Goal: Answer question/provide support

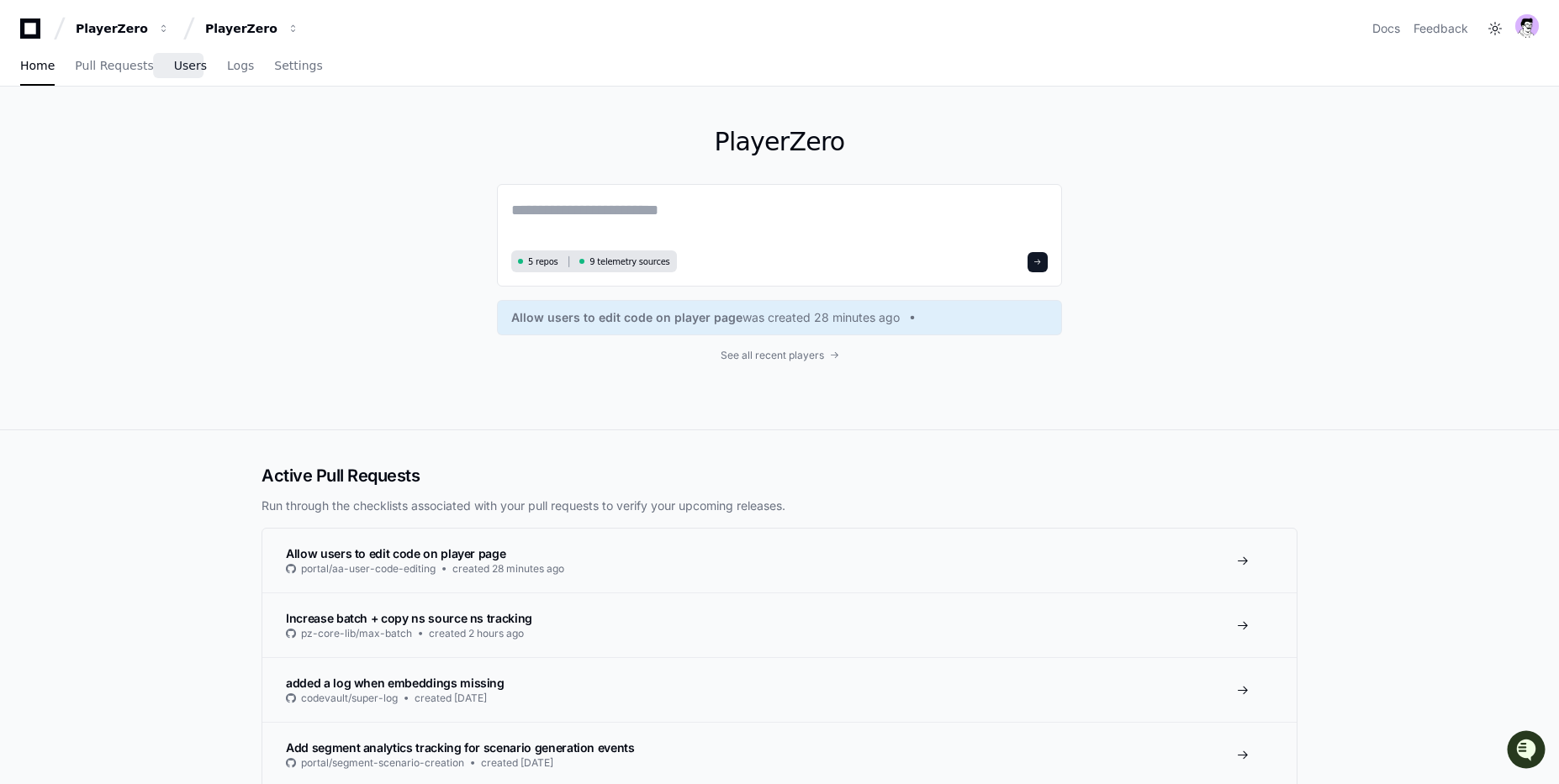
click at [181, 66] on span "Users" at bounding box center [191, 65] width 33 height 10
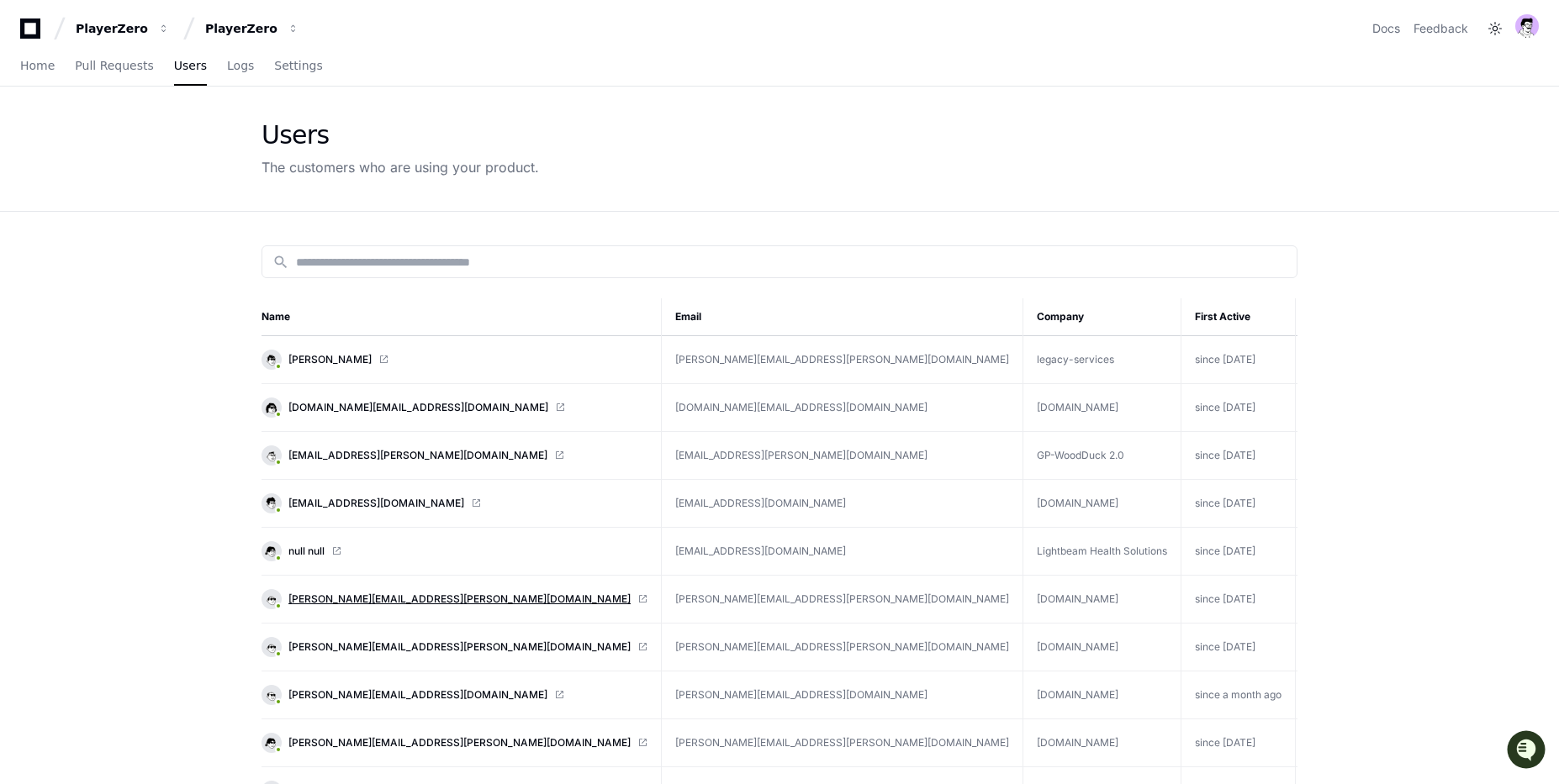
click at [308, 600] on span "[PERSON_NAME][EMAIL_ADDRESS][PERSON_NAME][DOMAIN_NAME]" at bounding box center [460, 599] width 342 height 13
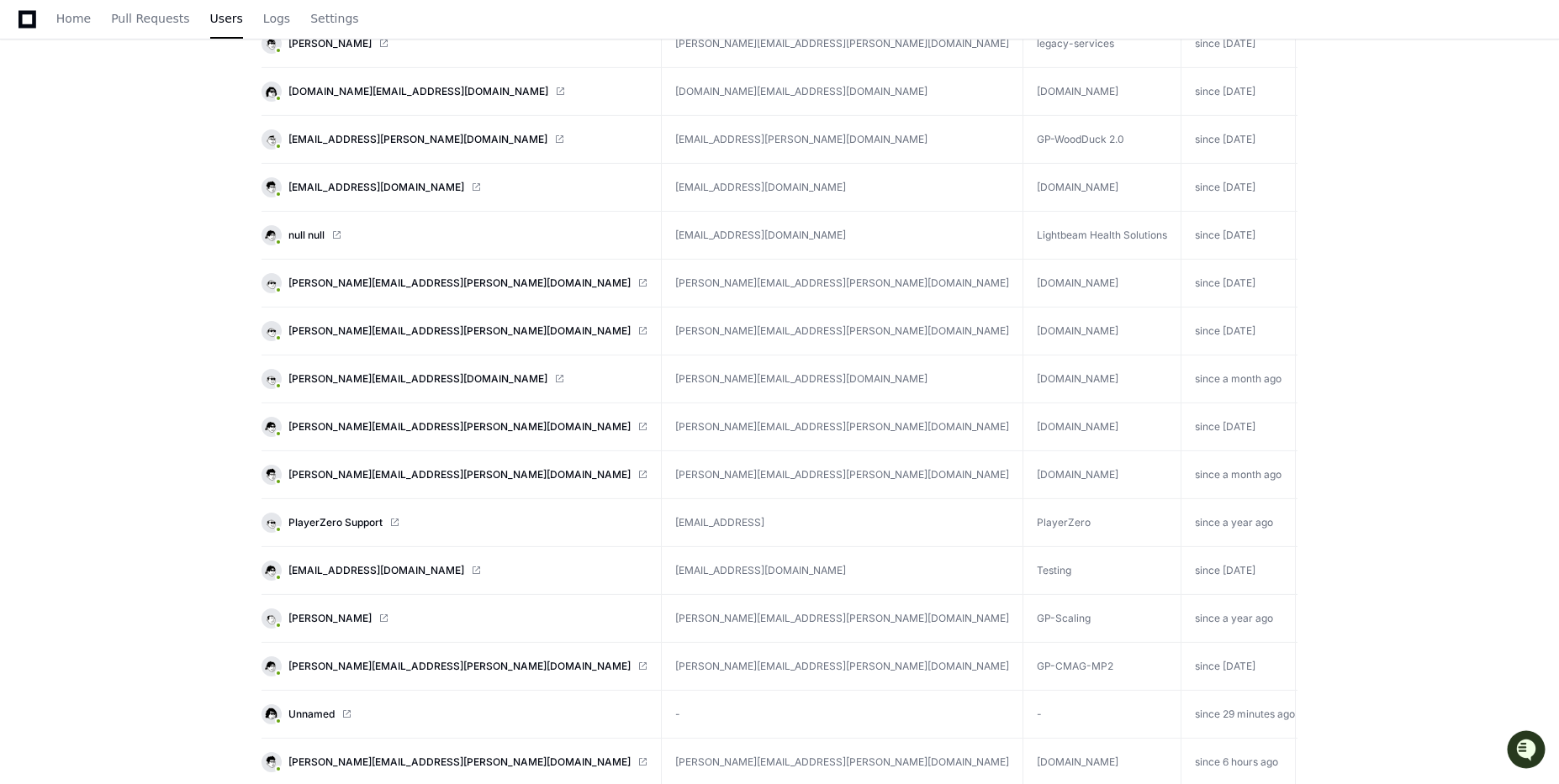
scroll to position [312, 0]
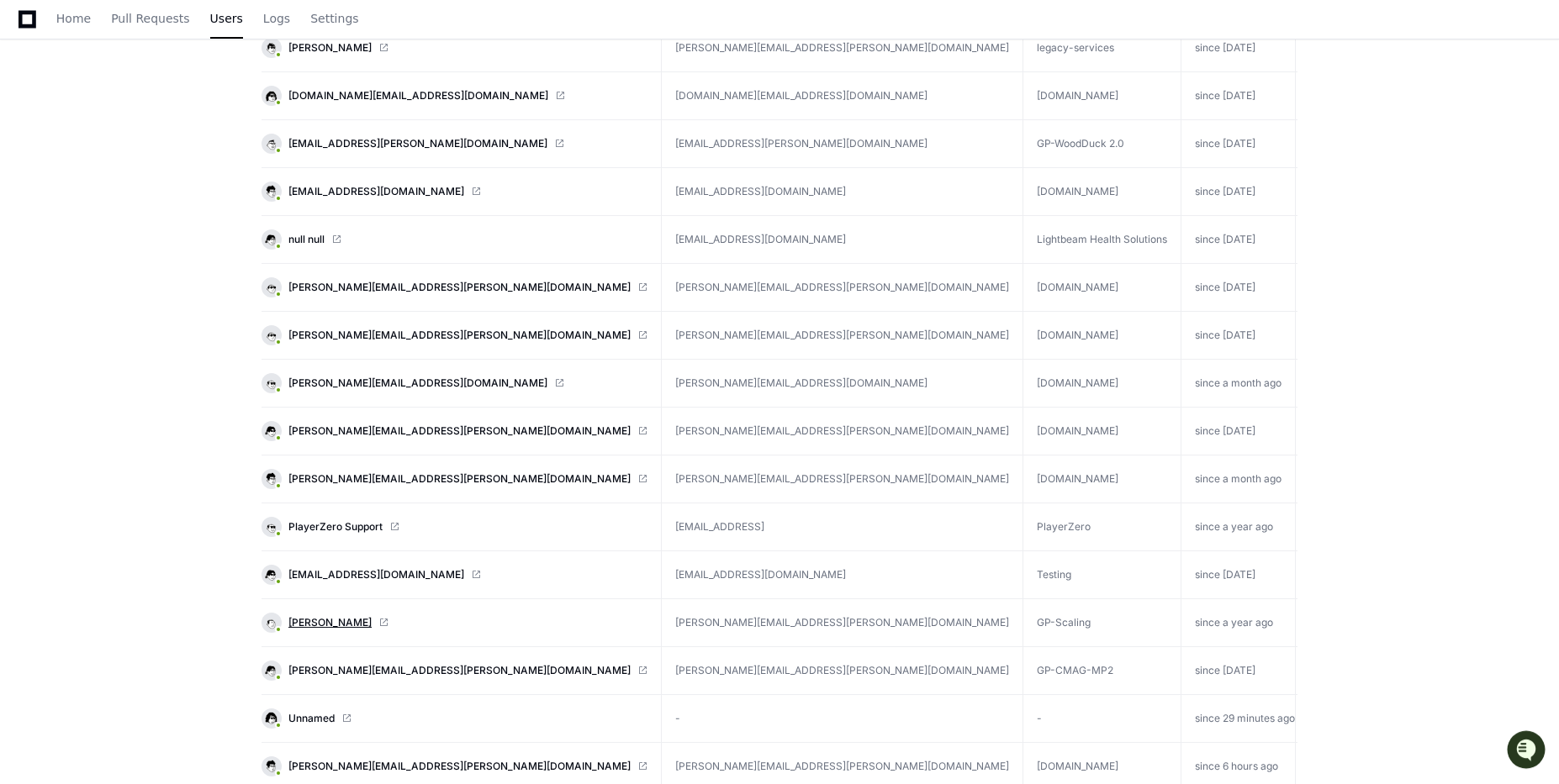
click at [315, 621] on span "[PERSON_NAME]" at bounding box center [330, 623] width 83 height 13
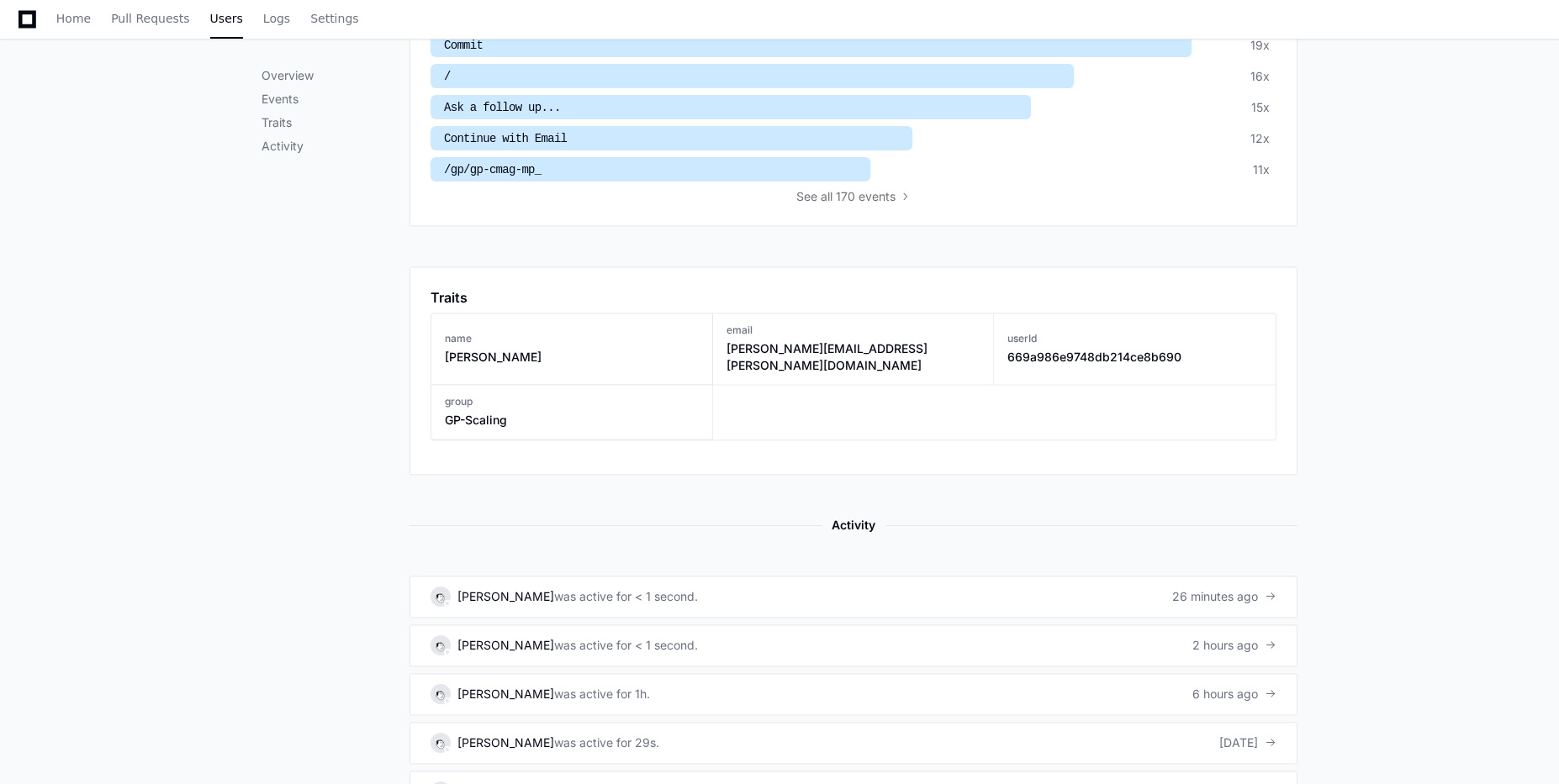
scroll to position [884, 0]
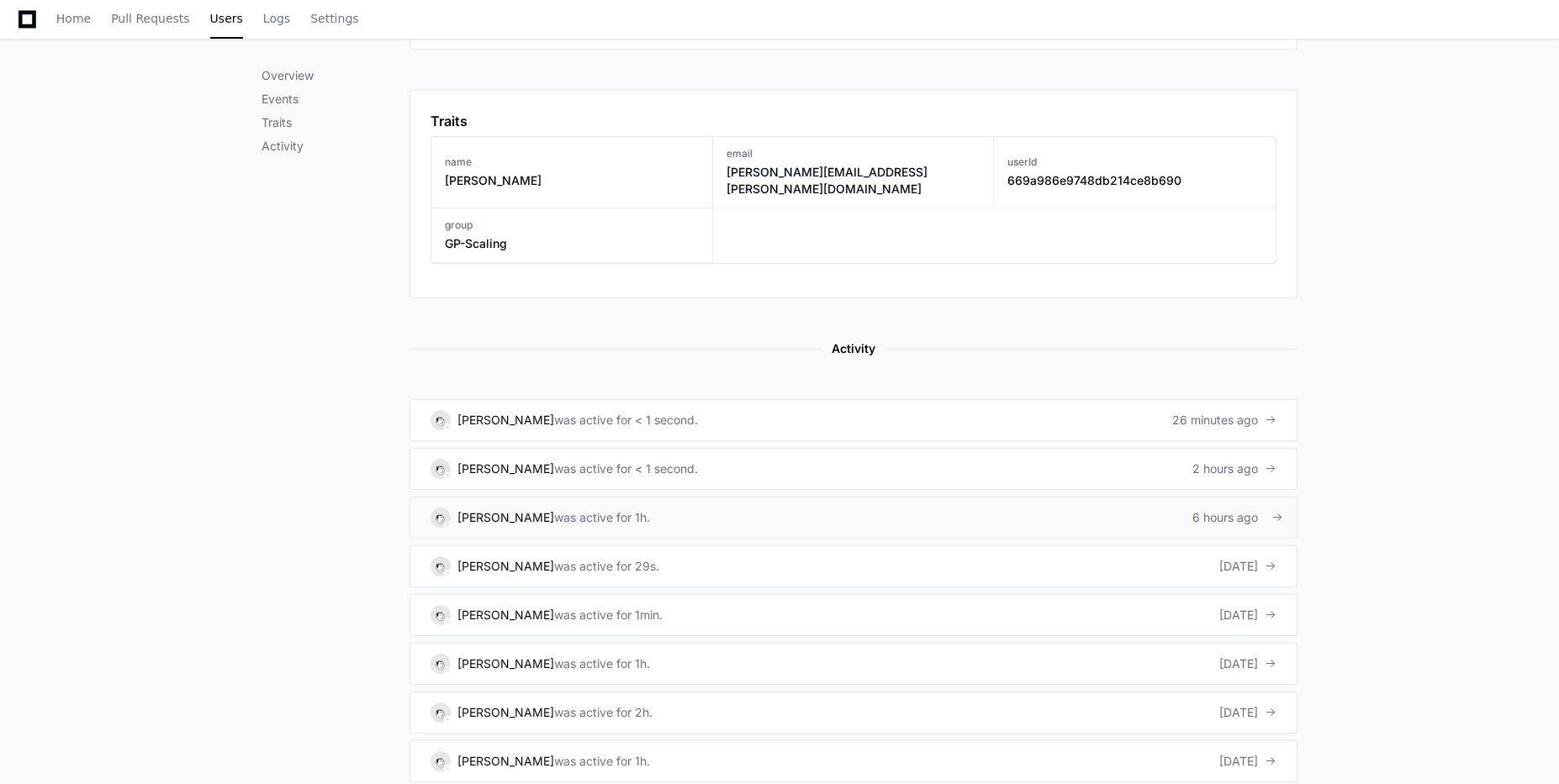
click at [598, 509] on div "was active for 1h." at bounding box center [602, 517] width 96 height 17
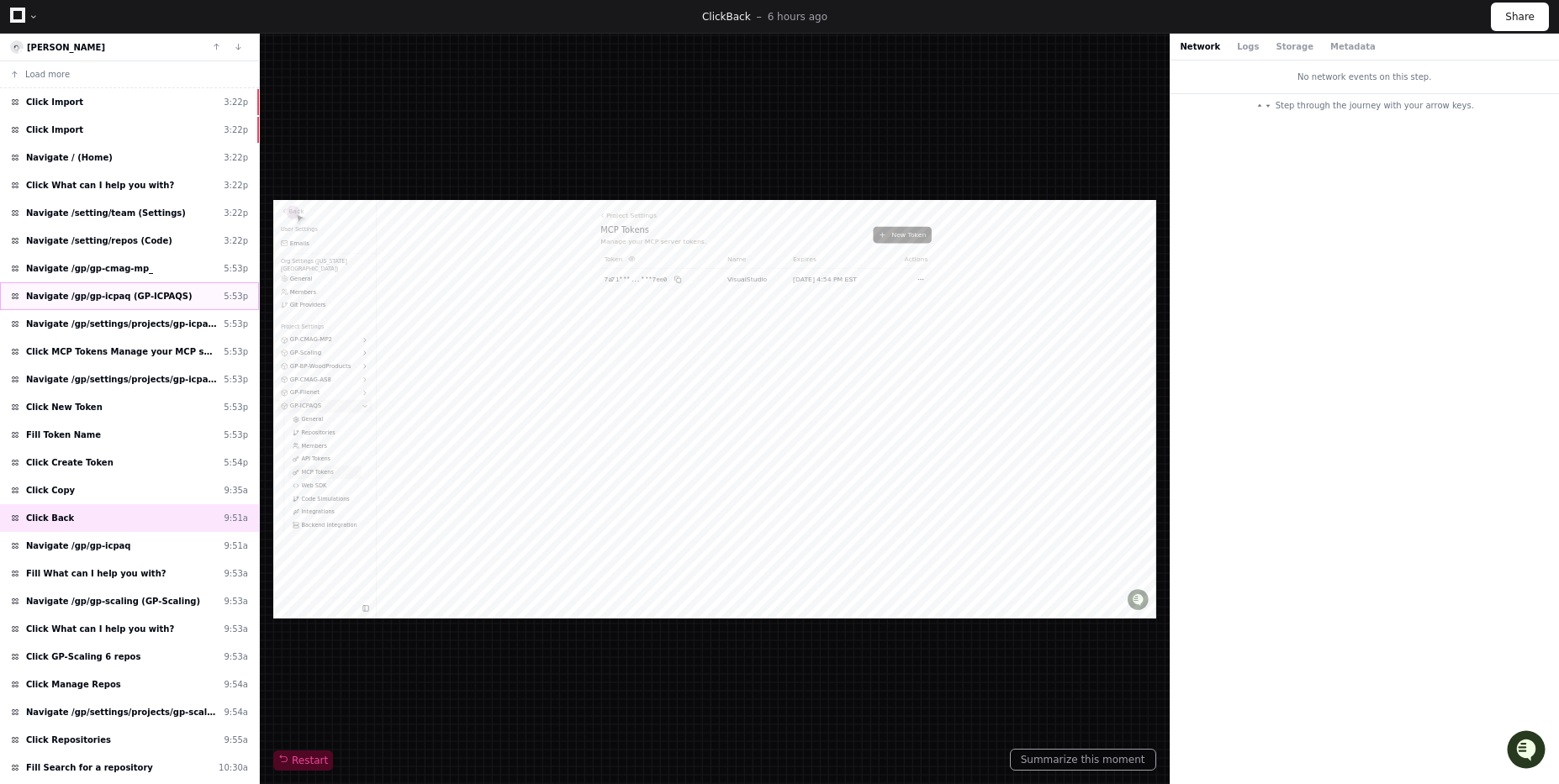
click at [89, 298] on span "Navigate /gp/gp-icpaq (GP-ICPAQS)" at bounding box center [109, 297] width 167 height 12
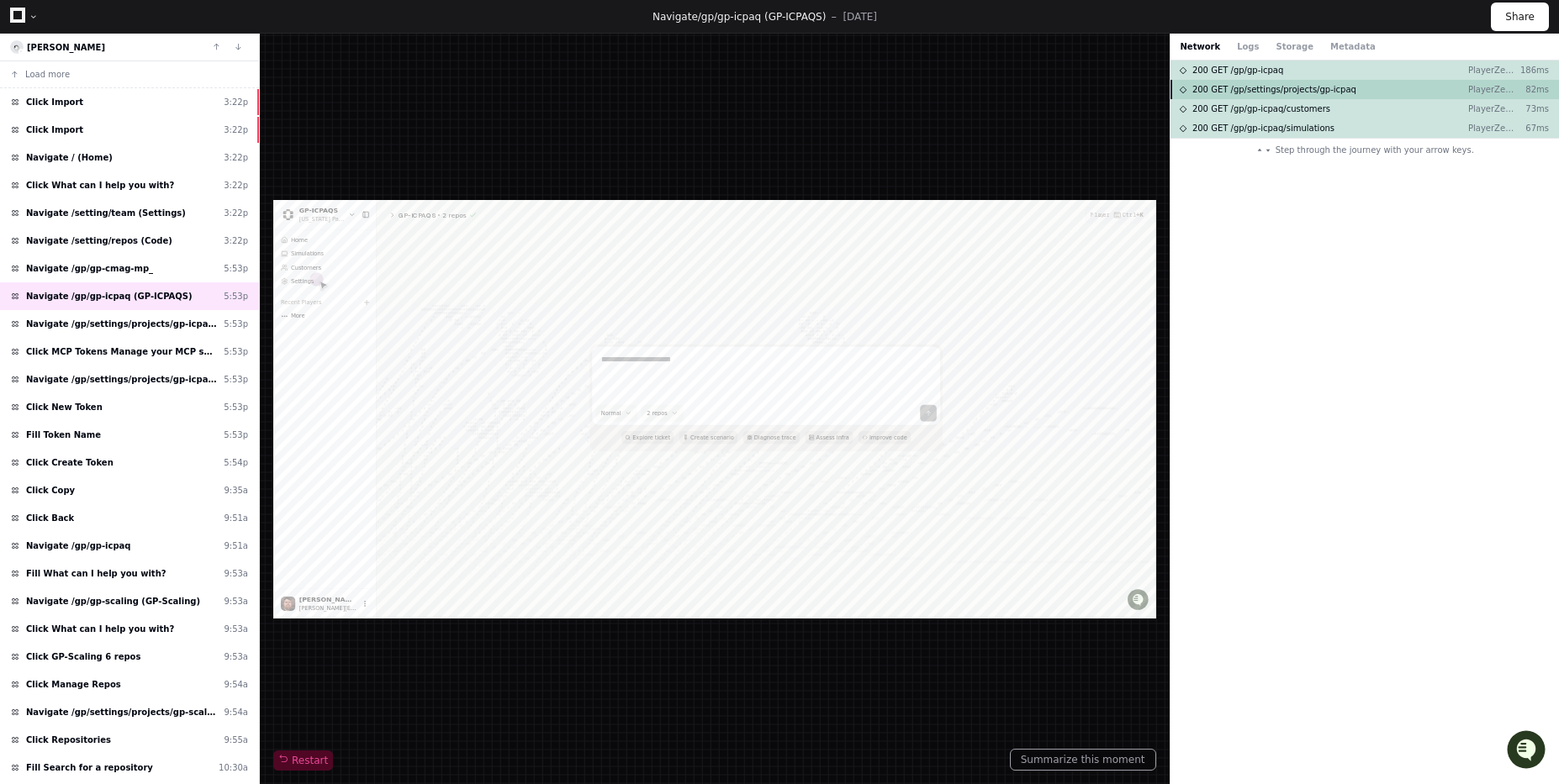
click at [1253, 85] on span "200 GET /gp/settings/projects/gp-icpaq" at bounding box center [1275, 89] width 164 height 12
